Goal: Information Seeking & Learning: Learn about a topic

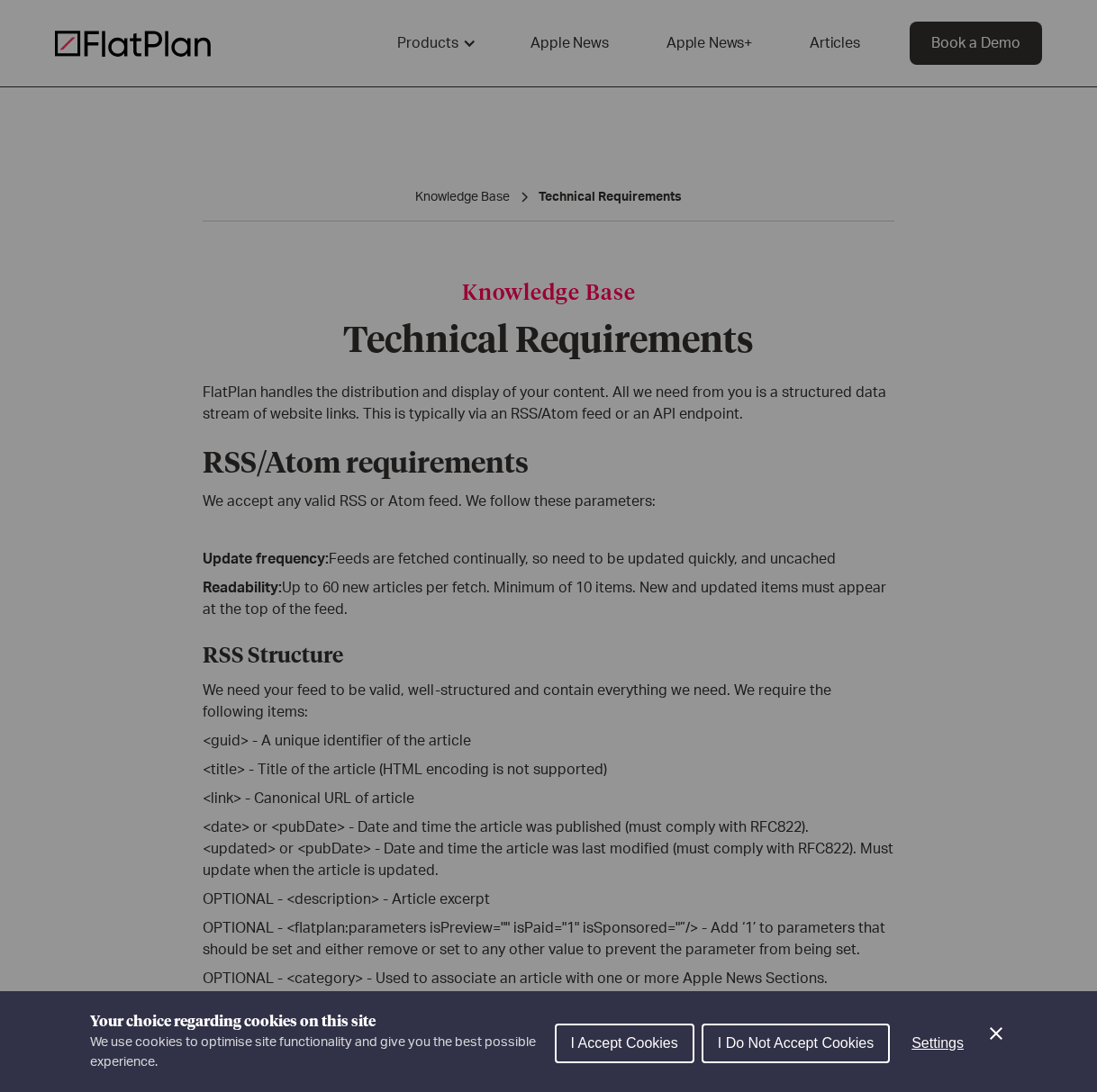
scroll to position [40, 0]
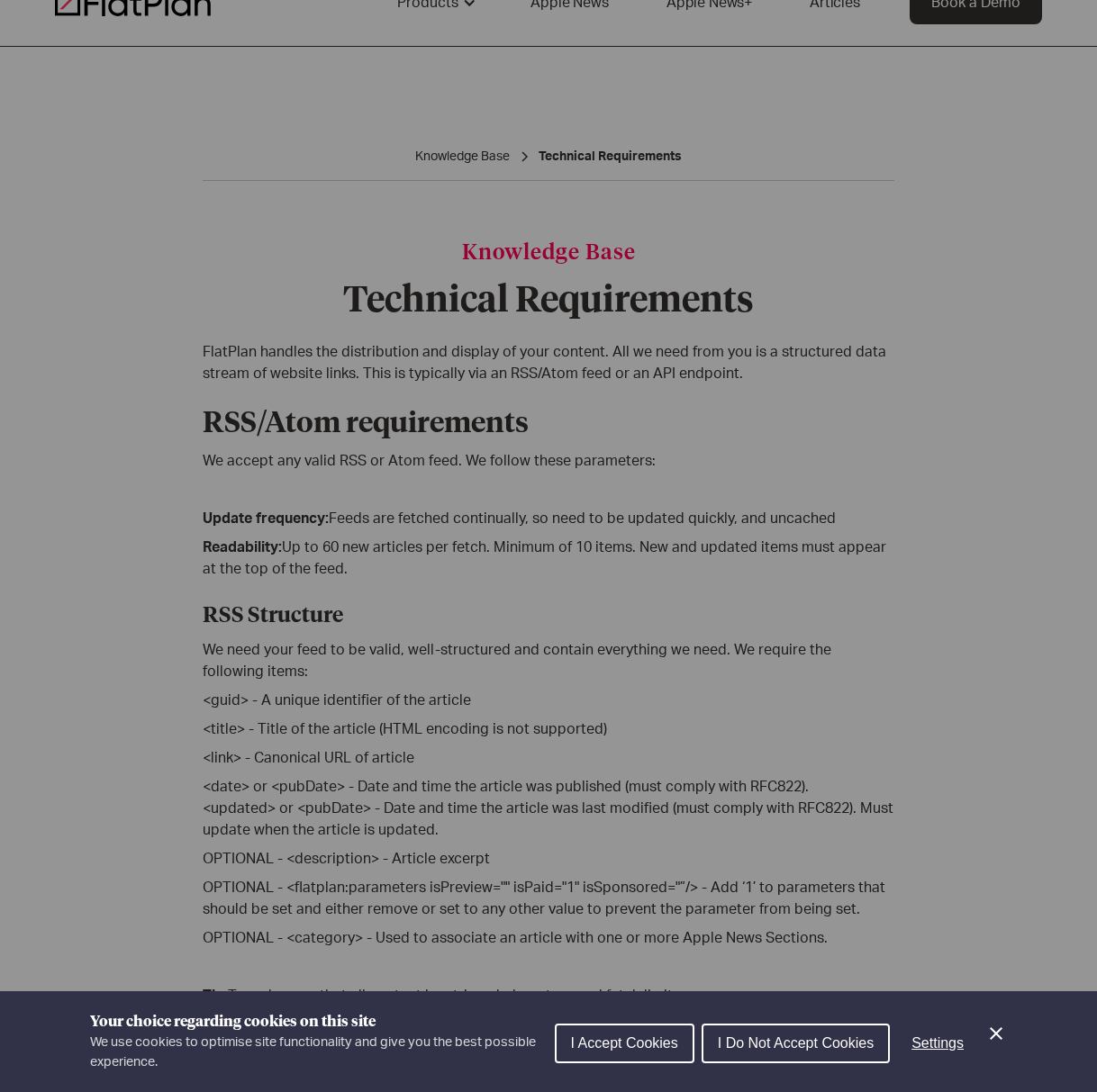
click at [94, 13] on div "Cookie preferences" at bounding box center [548, 546] width 1097 height 1092
click at [987, 1043] on icon "Close Cookie Control" at bounding box center [996, 1034] width 22 height 22
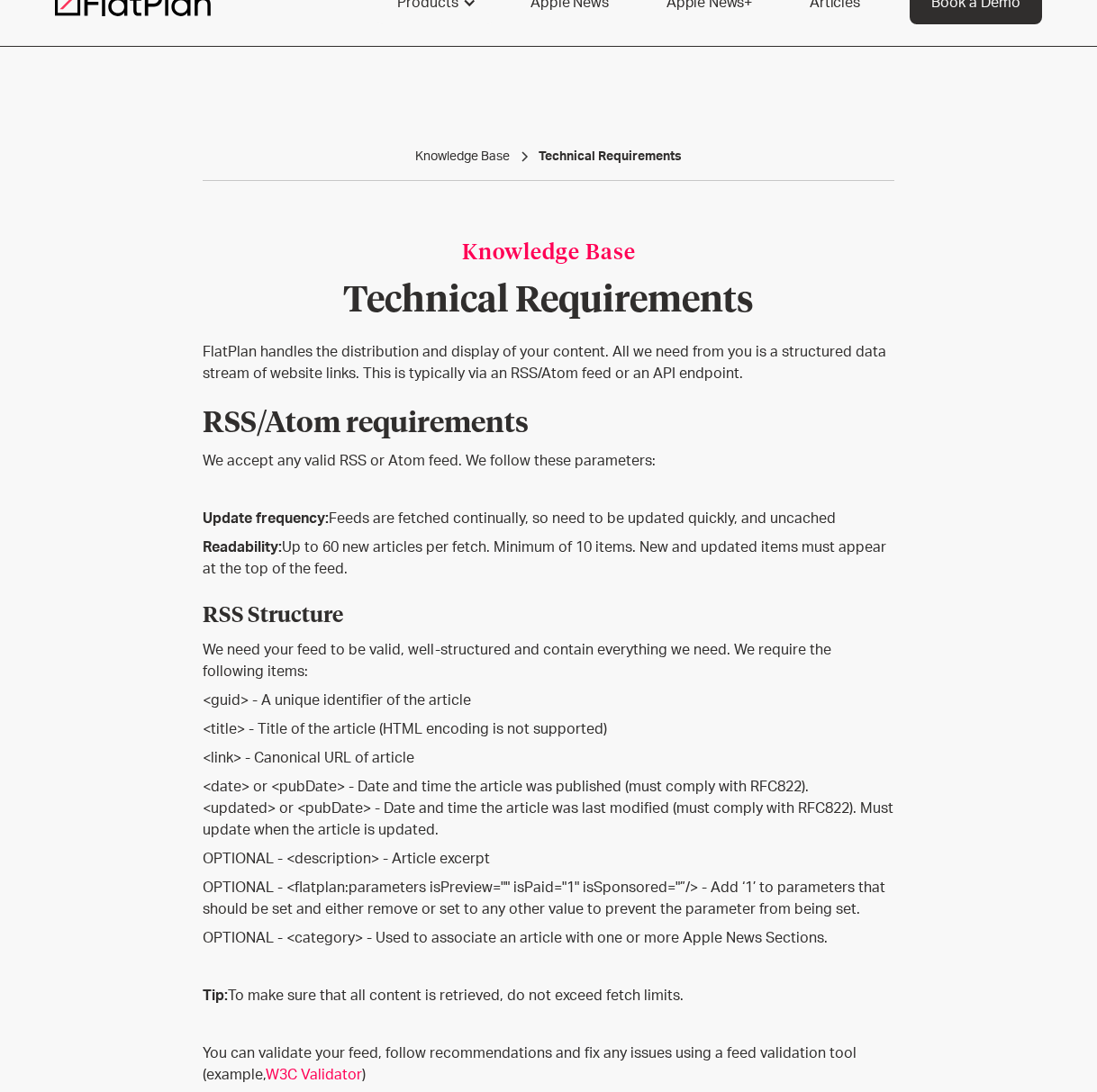
scroll to position [0, 0]
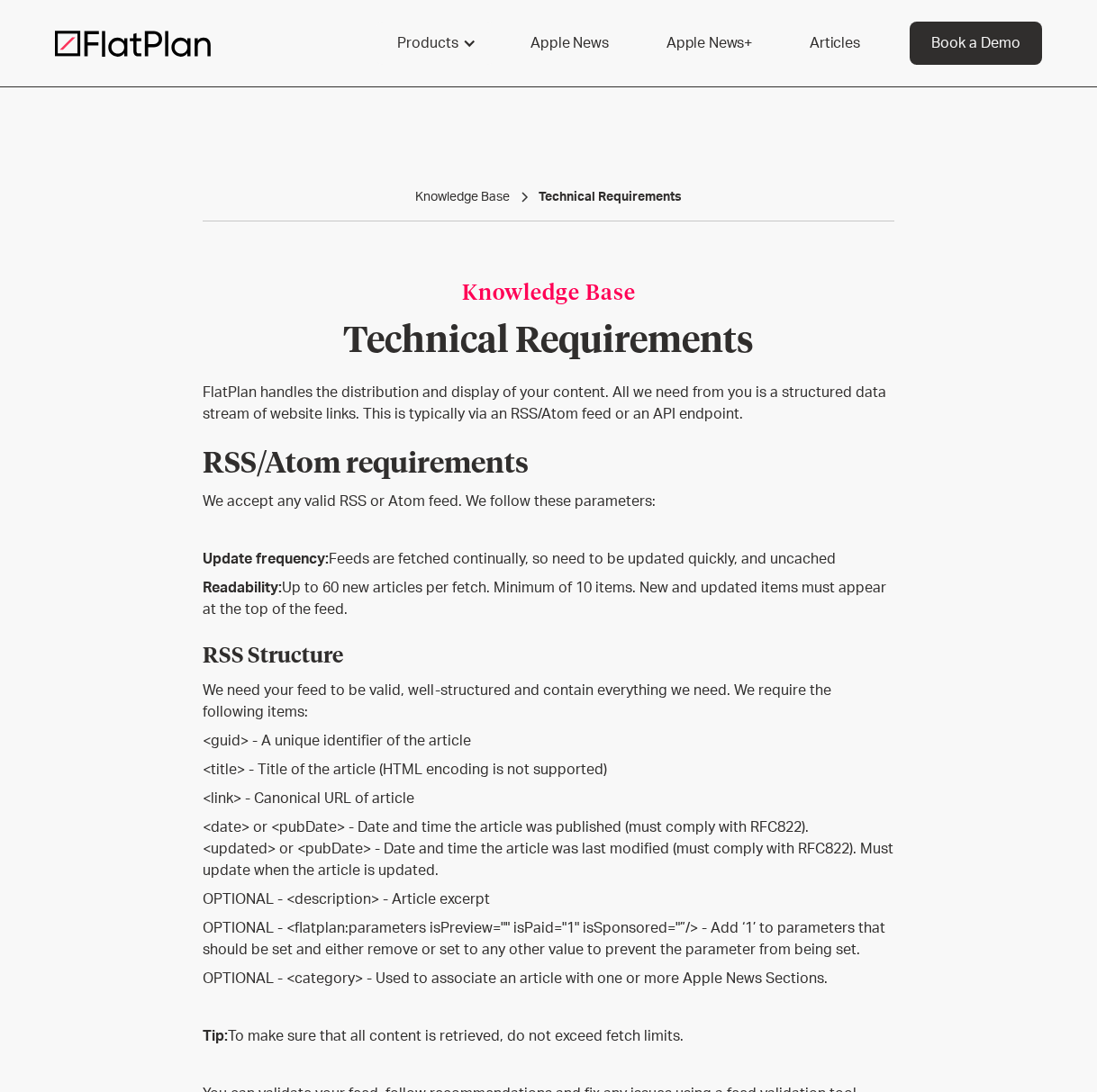
click at [74, 59] on div "Products capabilities No-code delivery Growth drivers Scalability Content guida…" at bounding box center [548, 43] width 987 height 43
click at [86, 57] on div "Products capabilities No-code delivery Growth drivers Scalability Content guida…" at bounding box center [548, 43] width 987 height 43
click at [97, 55] on img at bounding box center [133, 42] width 156 height 27
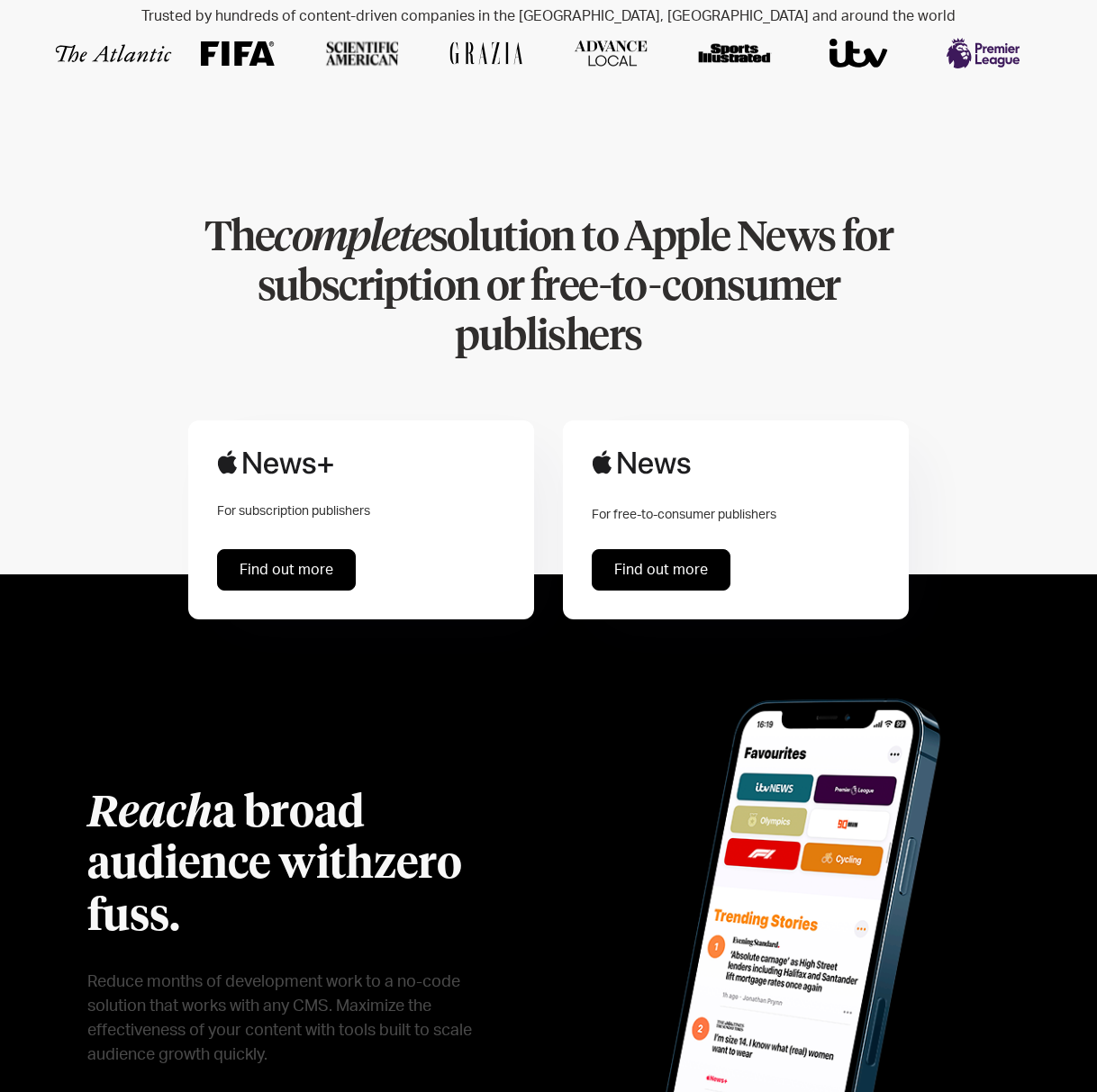
scroll to position [790, 0]
